Goal: Check status

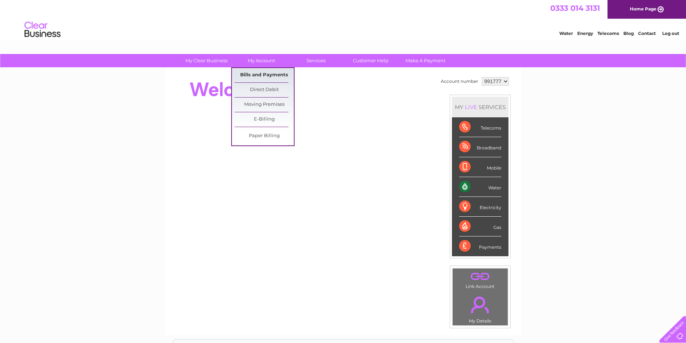
click at [253, 73] on link "Bills and Payments" at bounding box center [263, 75] width 59 height 14
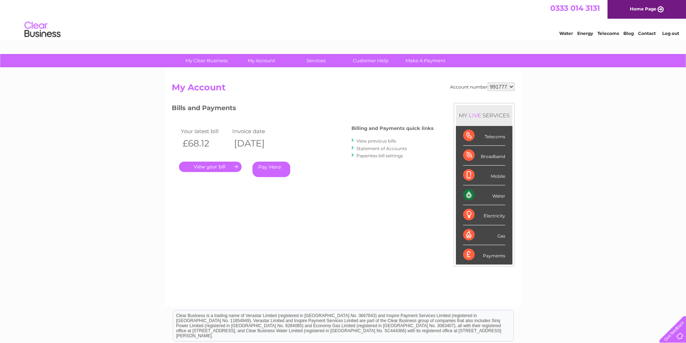
click at [211, 164] on link "." at bounding box center [210, 167] width 63 height 10
